Goal: Transaction & Acquisition: Purchase product/service

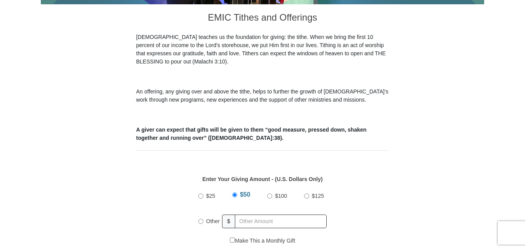
scroll to position [272, 0]
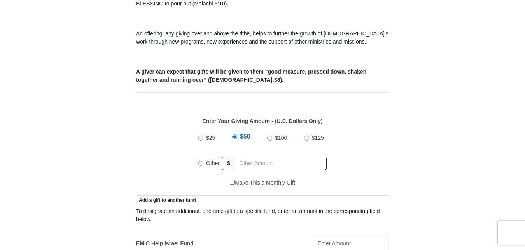
click at [200, 135] on input "$25" at bounding box center [200, 137] width 5 height 5
radio input "true"
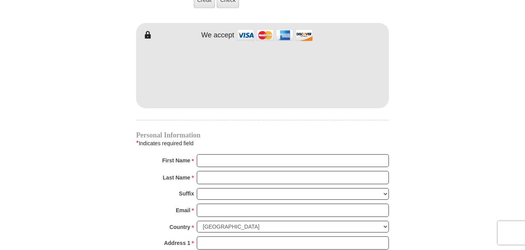
scroll to position [700, 0]
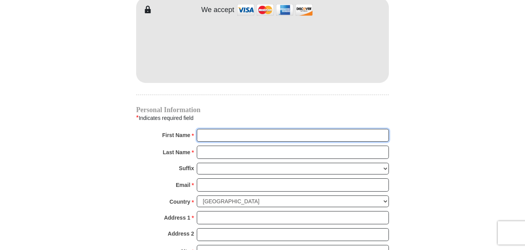
click at [204, 129] on input "First Name *" at bounding box center [293, 135] width 192 height 13
type input "[PERSON_NAME] & [PERSON_NAME]"
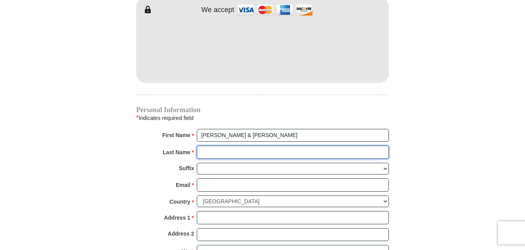
type input "[PERSON_NAME]"
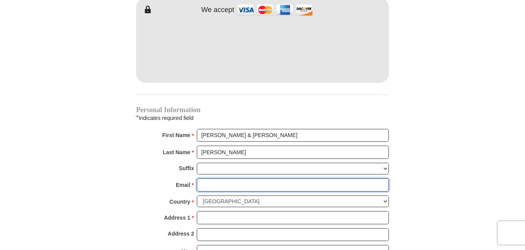
type input "[EMAIL_ADDRESS][DOMAIN_NAME]"
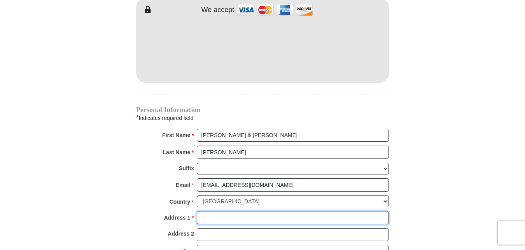
type input "PO Box 1241"
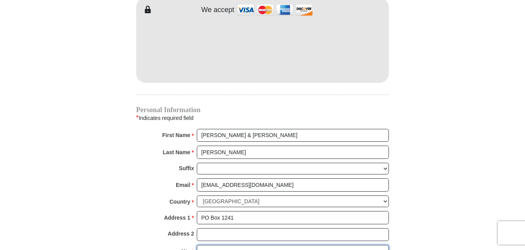
type input "Premont"
select select "[GEOGRAPHIC_DATA]"
type input "78375"
type input "3617748175"
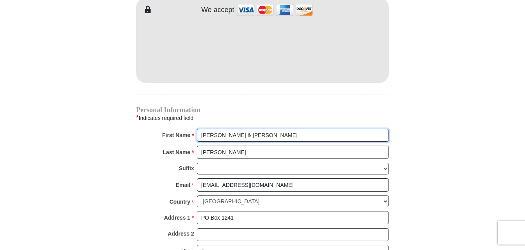
radio input "true"
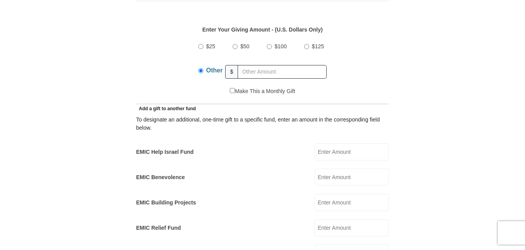
scroll to position [311, 0]
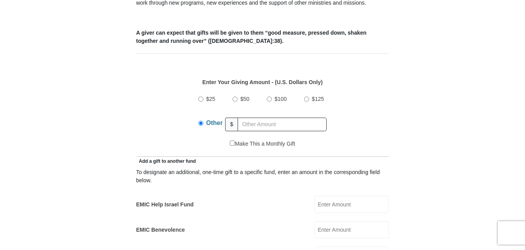
drag, startPoint x: 200, startPoint y: 89, endPoint x: 128, endPoint y: 116, distance: 77.0
click at [200, 97] on input "$25" at bounding box center [200, 99] width 5 height 5
radio input "true"
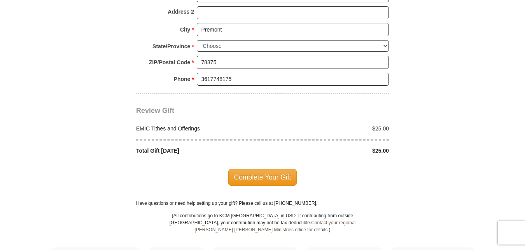
scroll to position [934, 0]
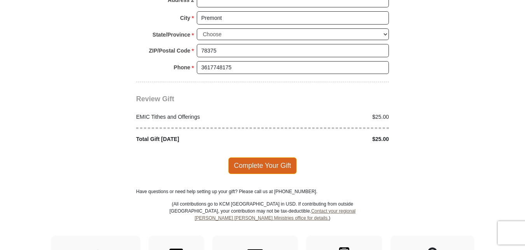
click at [266, 157] on span "Complete Your Gift" at bounding box center [262, 165] width 69 height 16
